Goal: Use online tool/utility: Utilize a website feature to perform a specific function

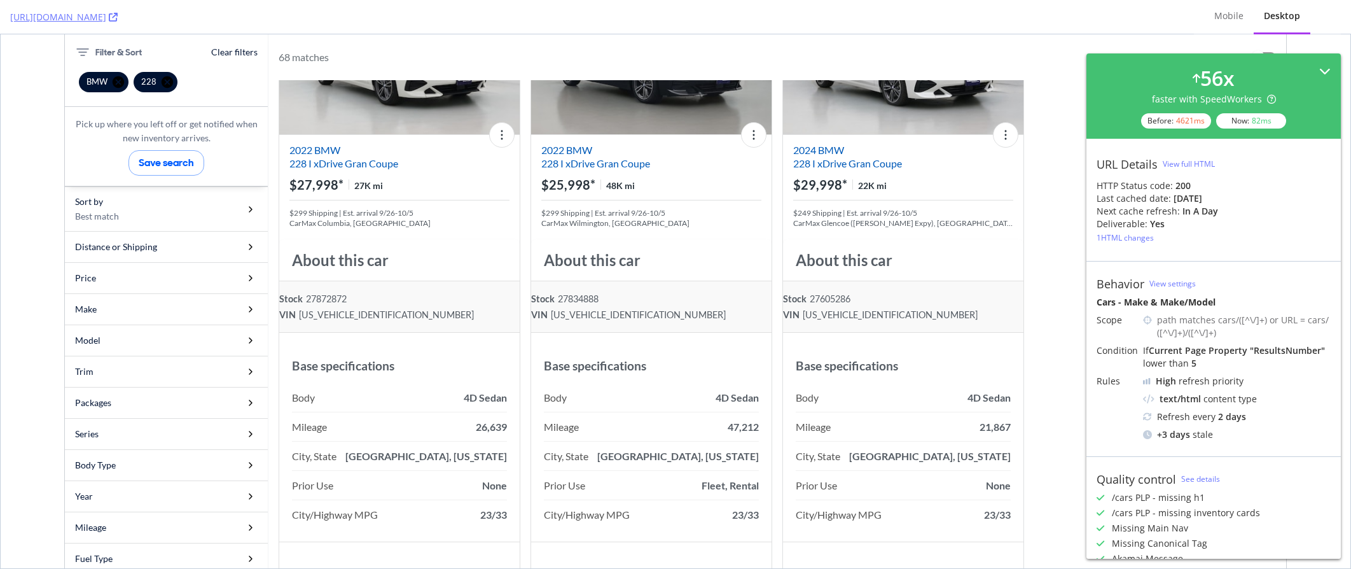
scroll to position [3435, 0]
click at [1319, 68] on icon at bounding box center [1324, 71] width 11 height 11
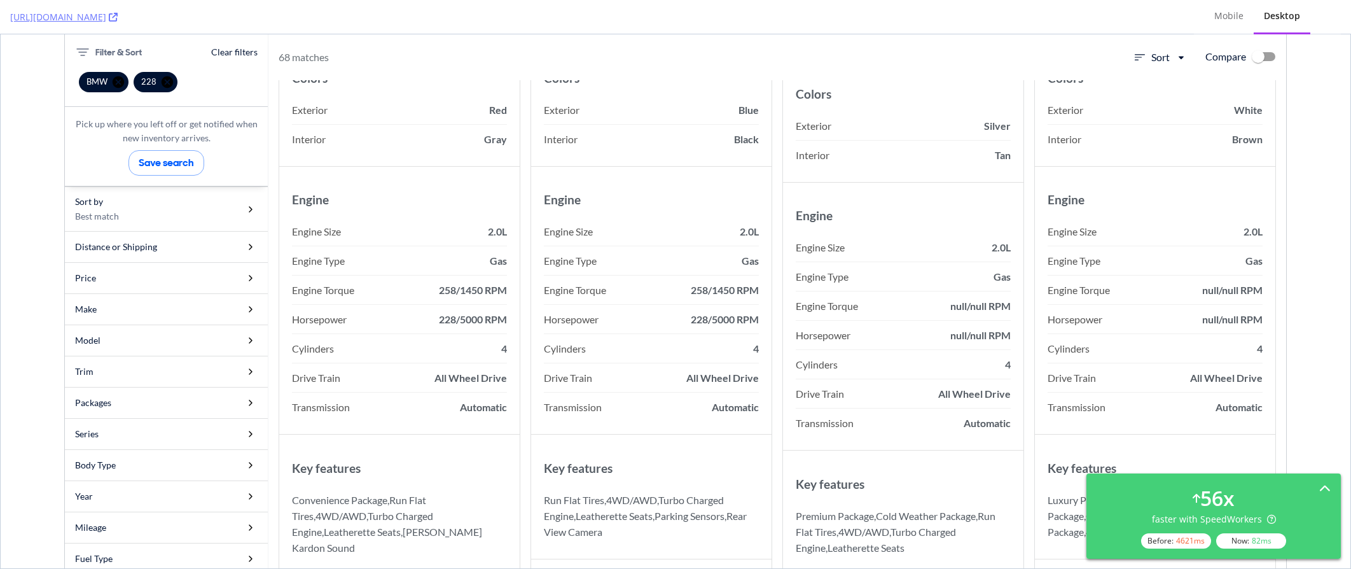
scroll to position [0, 0]
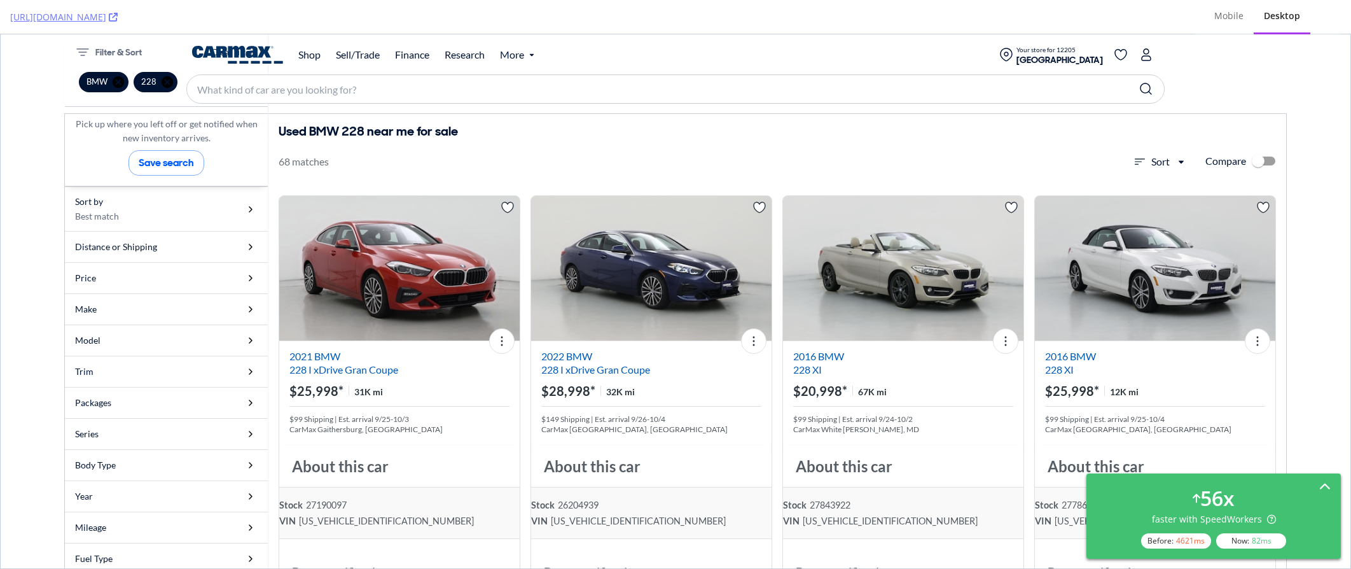
click at [1326, 485] on icon at bounding box center [1324, 487] width 11 height 11
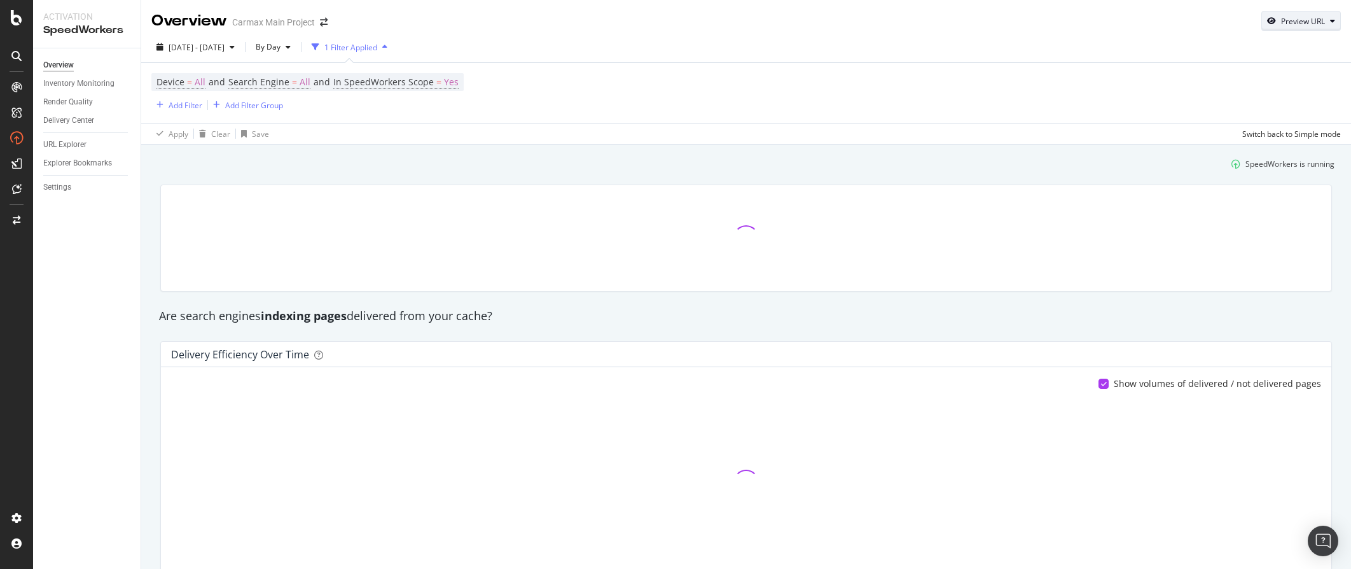
click at [1288, 25] on div "Preview URL" at bounding box center [1303, 21] width 44 height 11
click at [1256, 76] on input "url" at bounding box center [1252, 80] width 139 height 22
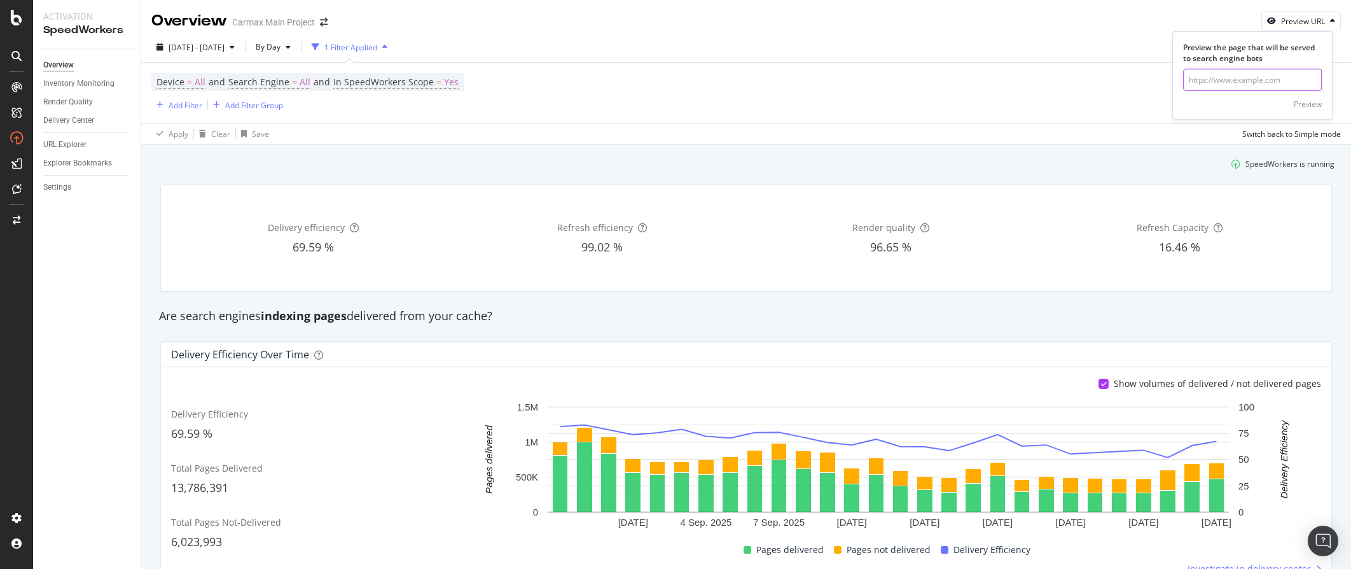
click at [1219, 85] on input "url" at bounding box center [1252, 80] width 139 height 22
paste input "https://www.carmax.com/cars/suvs"
type input "https://www.carmax.com/cars/suvs"
click at [1304, 104] on div "Preview" at bounding box center [1308, 104] width 28 height 11
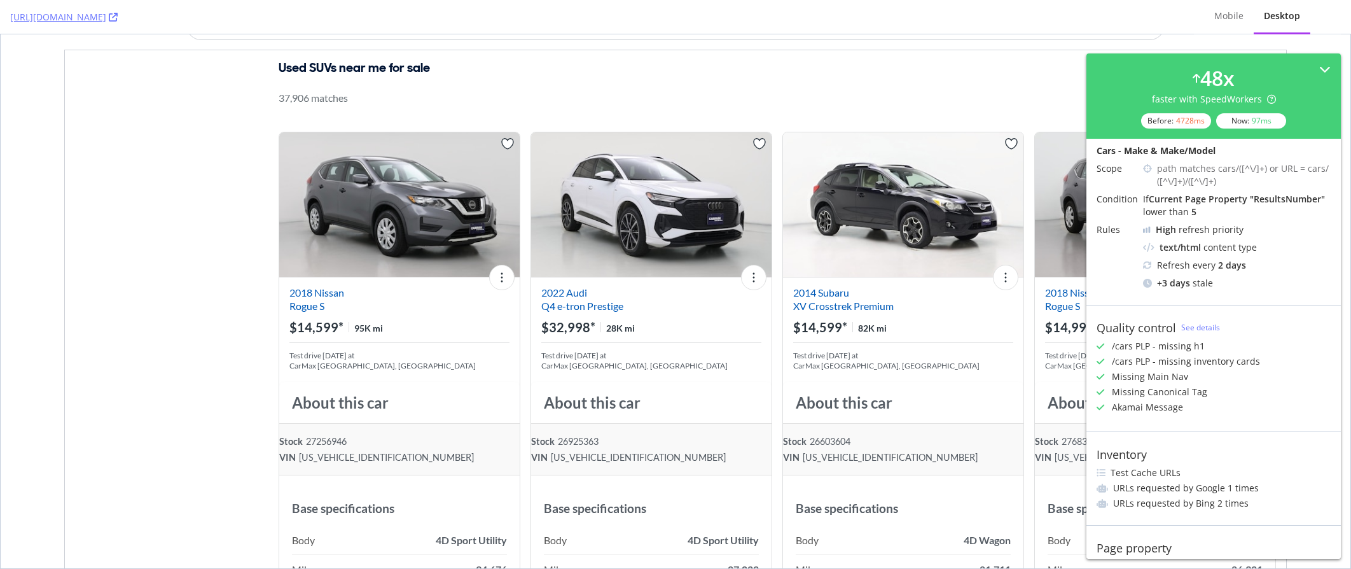
scroll to position [217, 0]
